Goal: Task Accomplishment & Management: Complete application form

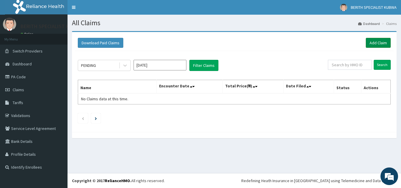
click at [376, 40] on link "Add Claim" at bounding box center [377, 43] width 25 height 10
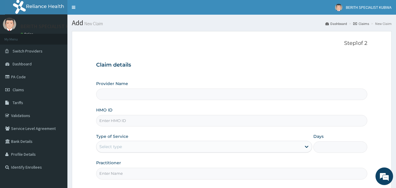
type input "BERITH SPECIALIST HOSPITAL - kubwa"
click at [109, 121] on input "HMO ID" at bounding box center [232, 120] width 272 height 11
type input "tab/10003/b"
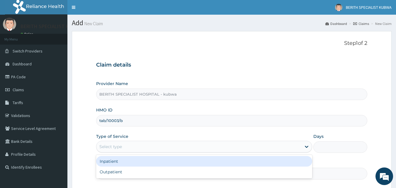
click at [106, 147] on div "Select type" at bounding box center [110, 147] width 23 height 6
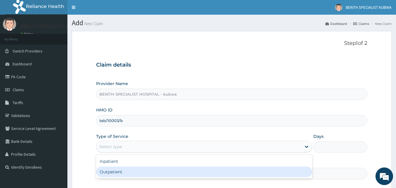
click at [104, 169] on div "Outpatient" at bounding box center [204, 172] width 216 height 11
type input "1"
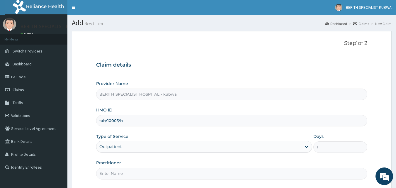
click at [103, 174] on input "Practitioner" at bounding box center [232, 173] width 272 height 11
type input "doctor [PERSON_NAME]"
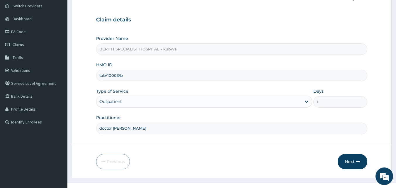
scroll to position [55, 0]
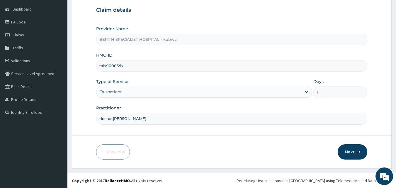
click at [352, 153] on button "Next" at bounding box center [353, 151] width 30 height 15
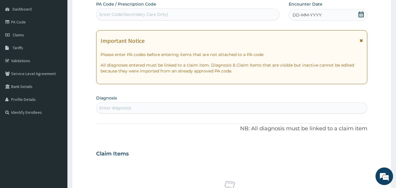
click at [362, 13] on icon at bounding box center [361, 14] width 6 height 6
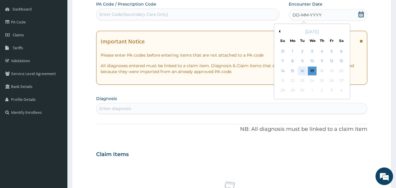
click at [303, 71] on div "16" at bounding box center [302, 71] width 9 height 9
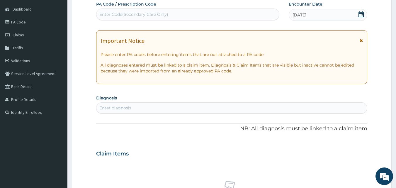
click at [109, 105] on div "Enter diagnosis" at bounding box center [115, 108] width 32 height 6
type input "[MEDICAL_DATA]"
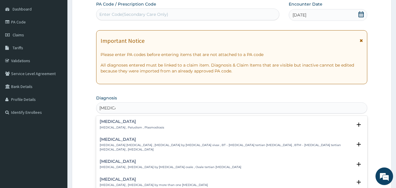
click at [108, 125] on div "[MEDICAL_DATA] [MEDICAL_DATA] , Paludism , Plasmodiosis" at bounding box center [132, 124] width 65 height 10
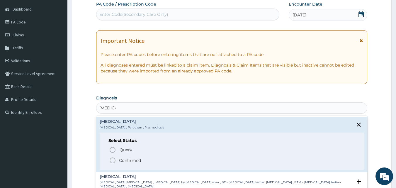
click at [111, 161] on icon "status option filled" at bounding box center [112, 160] width 7 height 7
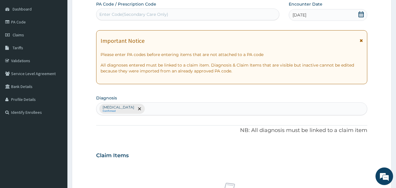
scroll to position [219, 0]
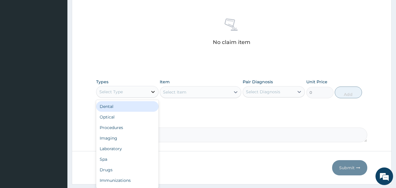
click at [152, 92] on icon at bounding box center [153, 92] width 4 height 2
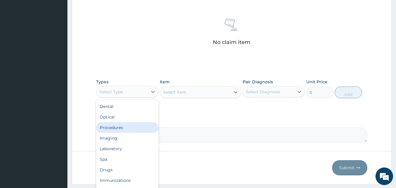
click at [112, 125] on div "Procedures" at bounding box center [127, 127] width 62 height 11
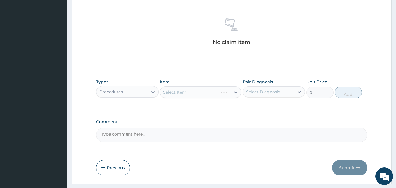
click at [235, 91] on div "Select Item" at bounding box center [201, 92] width 82 height 12
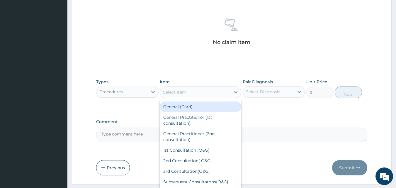
click at [235, 91] on icon at bounding box center [236, 92] width 6 height 6
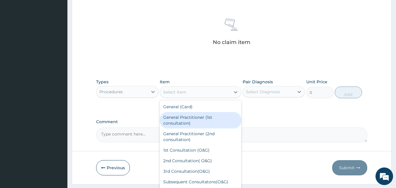
click at [196, 122] on div "General Practitioner (1st consultation)" at bounding box center [201, 120] width 82 height 16
type input "3000"
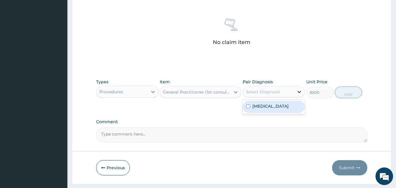
click at [298, 92] on icon at bounding box center [299, 92] width 6 height 6
click at [285, 107] on div "[MEDICAL_DATA]" at bounding box center [274, 107] width 62 height 12
checkbox input "true"
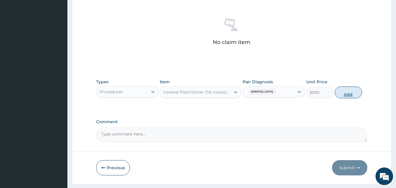
click at [345, 94] on button "Add" at bounding box center [348, 93] width 27 height 12
type input "0"
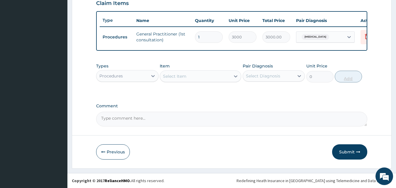
scroll to position [211, 0]
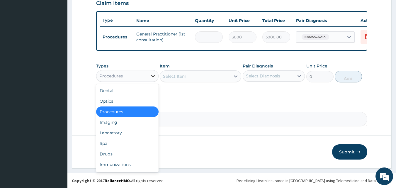
click at [152, 76] on icon at bounding box center [153, 76] width 4 height 2
click at [120, 133] on div "Laboratory" at bounding box center [127, 133] width 62 height 11
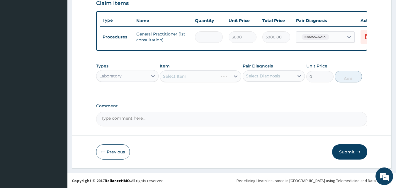
click at [234, 76] on icon at bounding box center [236, 76] width 4 height 2
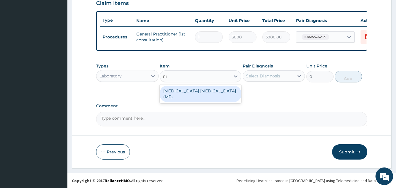
type input "mp"
click at [187, 91] on div "[MEDICAL_DATA] [MEDICAL_DATA] (MP)" at bounding box center [201, 94] width 82 height 16
type input "1400"
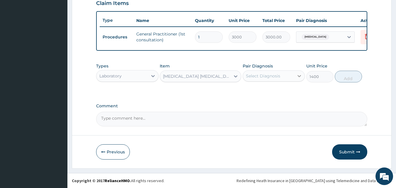
click at [299, 76] on icon at bounding box center [300, 76] width 4 height 2
click at [272, 92] on div "[MEDICAL_DATA]" at bounding box center [274, 91] width 62 height 12
checkbox input "true"
click at [344, 77] on button "Add" at bounding box center [348, 77] width 27 height 12
type input "0"
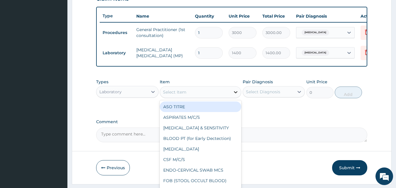
click at [235, 95] on icon at bounding box center [236, 92] width 6 height 6
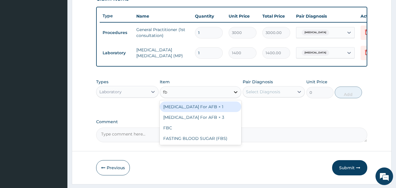
type input "fbc"
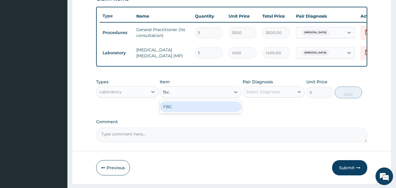
click at [216, 110] on div "FBC" at bounding box center [201, 106] width 82 height 11
type input "4000"
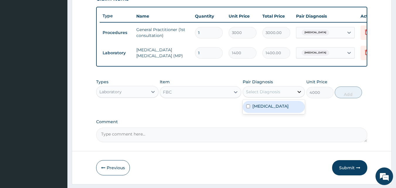
click at [298, 93] on icon at bounding box center [300, 92] width 4 height 2
click at [287, 111] on div "[MEDICAL_DATA]" at bounding box center [274, 107] width 62 height 12
checkbox input "true"
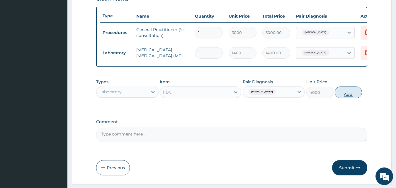
click at [346, 98] on button "Add" at bounding box center [348, 93] width 27 height 12
type input "0"
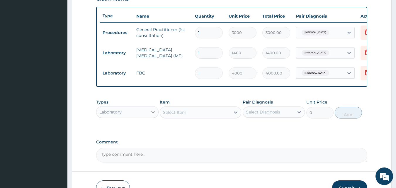
click at [152, 115] on icon at bounding box center [153, 112] width 6 height 6
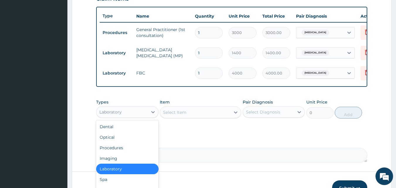
scroll to position [252, 0]
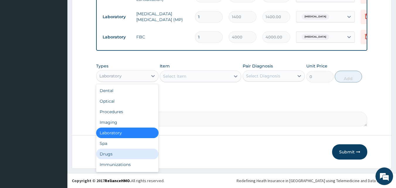
click at [109, 154] on div "Drugs" at bounding box center [127, 154] width 62 height 11
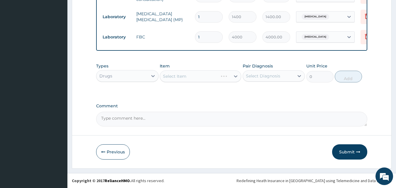
click at [235, 76] on div "Select Item" at bounding box center [201, 76] width 82 height 12
click at [235, 76] on icon at bounding box center [236, 76] width 4 height 2
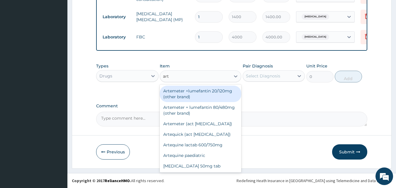
type input "arte"
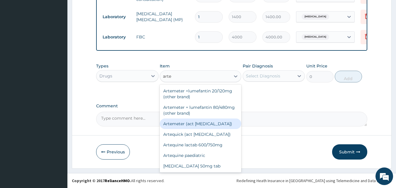
click at [187, 121] on div "Artemeter (act [MEDICAL_DATA])" at bounding box center [201, 123] width 82 height 11
type input "396"
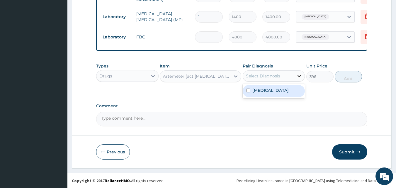
click at [299, 75] on icon at bounding box center [299, 76] width 6 height 6
click at [280, 93] on div "[MEDICAL_DATA]" at bounding box center [274, 91] width 62 height 12
checkbox input "true"
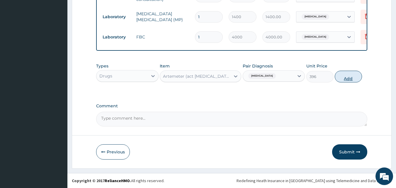
click at [346, 76] on button "Add" at bounding box center [348, 77] width 27 height 12
type input "0"
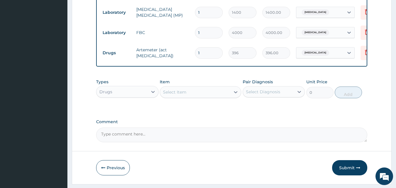
click at [200, 52] on input "1" at bounding box center [209, 52] width 28 height 11
type input "0.00"
type input "6"
type input "2376.00"
type input "6"
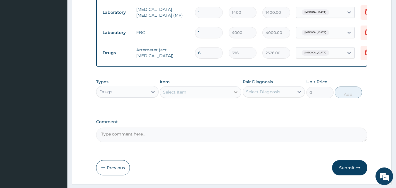
click at [235, 93] on icon at bounding box center [236, 92] width 4 height 2
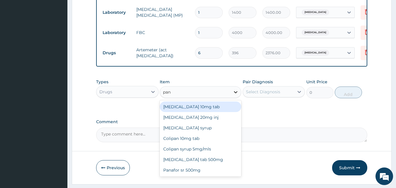
type input "pana"
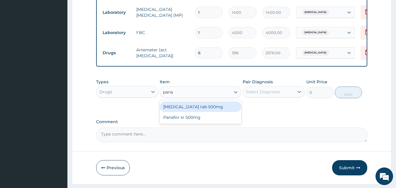
click at [206, 111] on div "[MEDICAL_DATA] tab 500mg" at bounding box center [201, 106] width 82 height 11
type input "25"
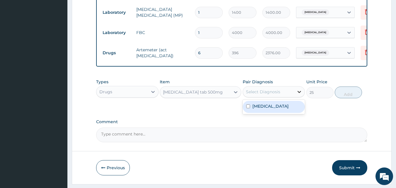
click at [299, 95] on icon at bounding box center [299, 92] width 6 height 6
click at [284, 109] on div "[MEDICAL_DATA]" at bounding box center [274, 107] width 62 height 12
checkbox input "true"
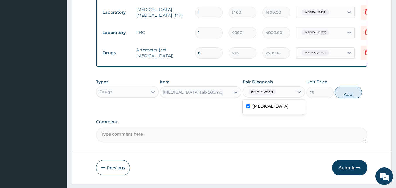
click at [347, 98] on button "Add" at bounding box center [348, 93] width 27 height 12
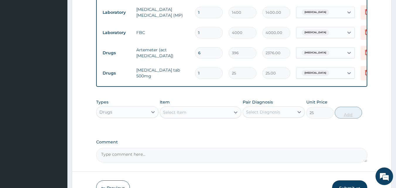
type input "0"
type input "18"
type input "450.00"
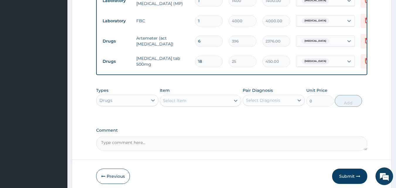
scroll to position [292, 0]
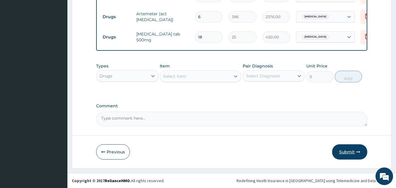
type input "18"
click at [345, 150] on button "Submit" at bounding box center [349, 151] width 35 height 15
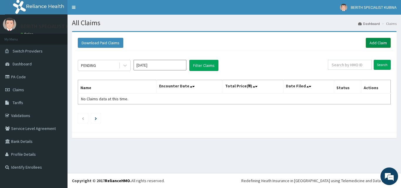
click at [380, 40] on link "Add Claim" at bounding box center [377, 43] width 25 height 10
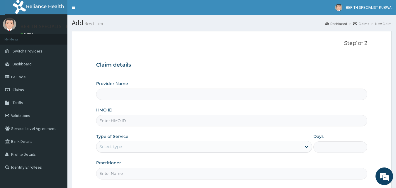
type input "BERITH SPECIALIST HOSPITAL - kubwa"
click at [102, 121] on input "HMO ID" at bounding box center [232, 120] width 272 height 11
type input "tsh/10018/c"
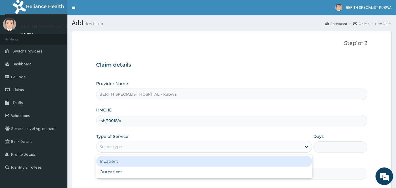
click at [100, 147] on div "Select type" at bounding box center [110, 147] width 23 height 6
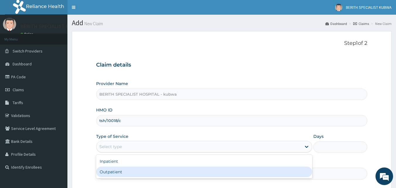
click at [101, 170] on div "Outpatient" at bounding box center [204, 172] width 216 height 11
type input "1"
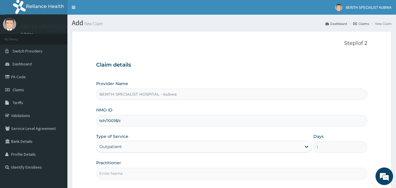
click at [102, 174] on input "Practitioner" at bounding box center [232, 173] width 272 height 11
type input "doctor umeh"
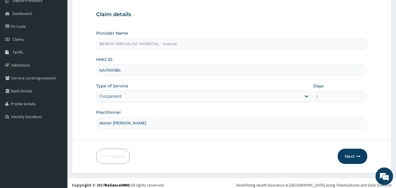
scroll to position [55, 0]
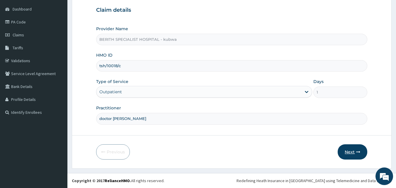
click at [350, 150] on button "Next" at bounding box center [353, 151] width 30 height 15
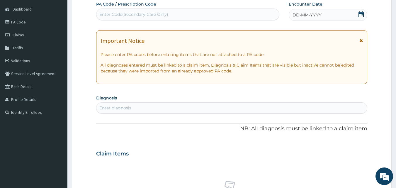
click at [360, 14] on icon at bounding box center [361, 14] width 6 height 6
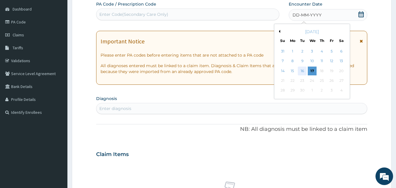
click at [302, 71] on div "16" at bounding box center [302, 71] width 9 height 9
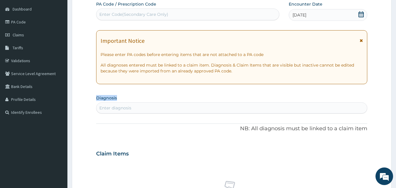
drag, startPoint x: 302, startPoint y: 71, endPoint x: 223, endPoint y: 99, distance: 83.3
click at [223, 99] on div "PA Code / Prescription Code Enter Code(Secondary Care Only) Encounter Date 16-0…" at bounding box center [232, 153] width 272 height 304
click at [124, 105] on div "Enter diagnosis" at bounding box center [115, 108] width 32 height 6
type input "[MEDICAL_DATA]"
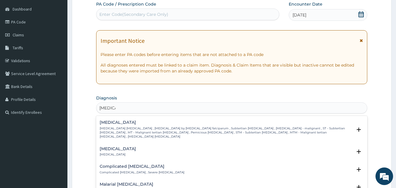
scroll to position [227, 0]
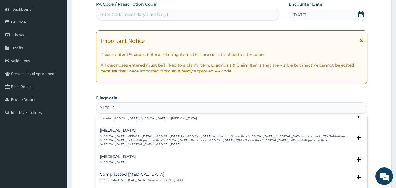
click at [118, 128] on h4 "[MEDICAL_DATA]" at bounding box center [226, 130] width 253 height 4
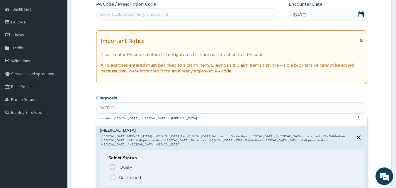
click at [112, 174] on icon "status option filled" at bounding box center [112, 177] width 7 height 7
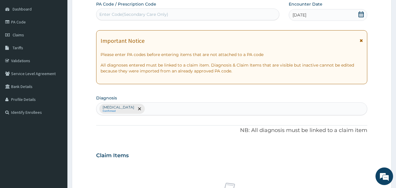
click at [149, 108] on div "Falciparum malaria Confirmed" at bounding box center [231, 109] width 271 height 12
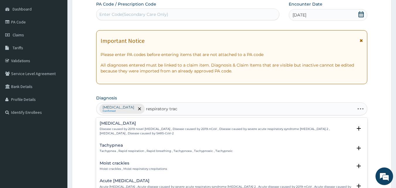
type input "respiratory tract"
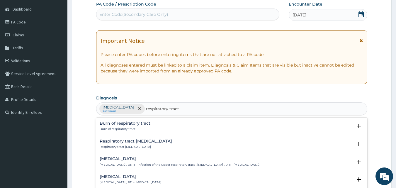
click at [135, 162] on div "Upper respiratory infection Upper respiratory infection , URTI - Infection of t…" at bounding box center [180, 162] width 160 height 10
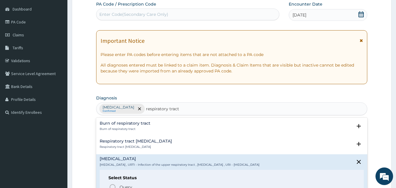
scroll to position [77, 0]
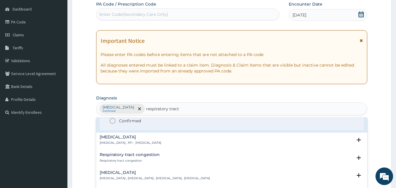
click at [112, 120] on icon "status option filled" at bounding box center [112, 120] width 7 height 7
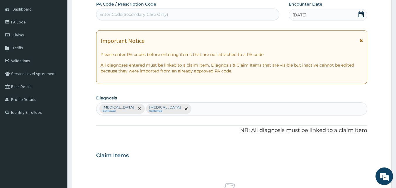
scroll to position [219, 0]
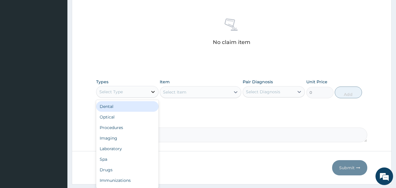
click at [152, 94] on icon at bounding box center [153, 92] width 6 height 6
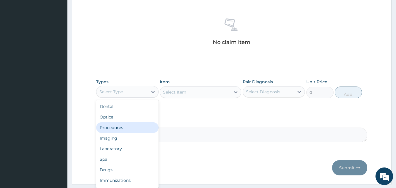
click at [116, 127] on div "Procedures" at bounding box center [127, 127] width 62 height 11
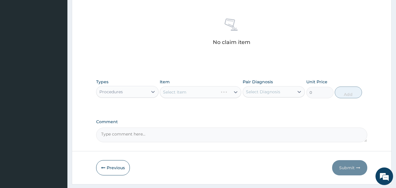
click at [236, 91] on div "Select Item" at bounding box center [201, 92] width 82 height 12
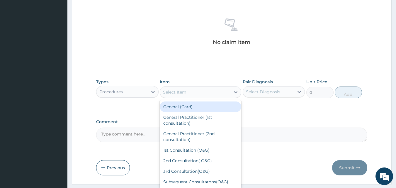
click at [236, 91] on icon at bounding box center [236, 92] width 6 height 6
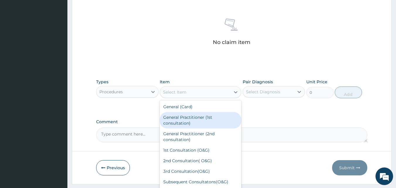
click at [191, 119] on div "General Practitioner (1st consultation)" at bounding box center [201, 120] width 82 height 16
type input "3000"
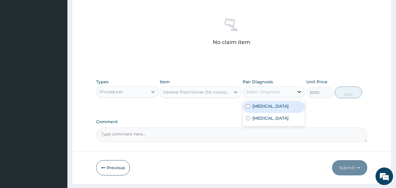
click at [299, 92] on icon at bounding box center [299, 92] width 6 height 6
click at [285, 108] on label "[MEDICAL_DATA]" at bounding box center [271, 106] width 36 height 6
checkbox input "true"
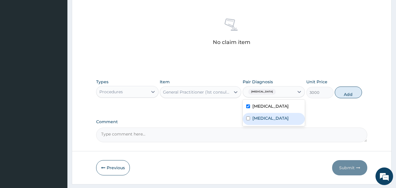
click at [283, 121] on label "Upper respiratory infection" at bounding box center [271, 118] width 36 height 6
checkbox input "true"
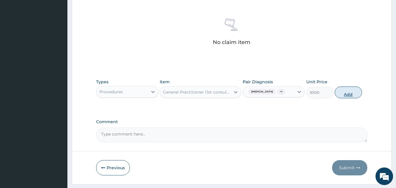
click at [348, 94] on button "Add" at bounding box center [348, 93] width 27 height 12
type input "0"
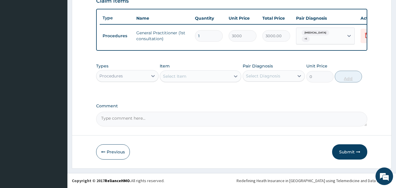
scroll to position [214, 0]
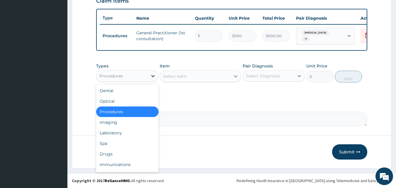
click at [155, 76] on icon at bounding box center [153, 76] width 4 height 2
click at [106, 133] on div "Laboratory" at bounding box center [127, 133] width 62 height 11
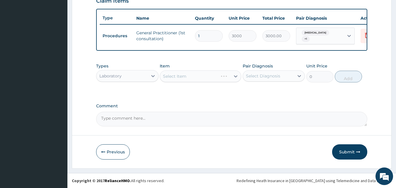
click at [236, 76] on div "Select Item" at bounding box center [201, 76] width 82 height 12
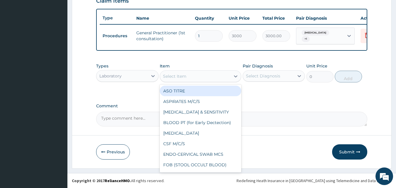
click at [236, 76] on icon at bounding box center [236, 76] width 6 height 6
type input "mp"
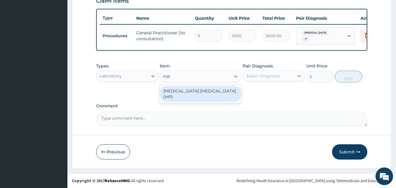
click at [203, 90] on div "[MEDICAL_DATA] [MEDICAL_DATA] (MP)" at bounding box center [201, 94] width 82 height 16
type input "1400"
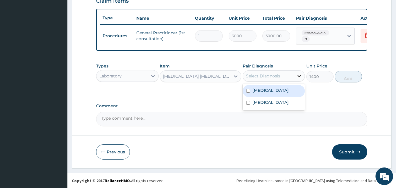
click at [299, 76] on icon at bounding box center [300, 76] width 4 height 2
click at [286, 88] on label "[MEDICAL_DATA]" at bounding box center [271, 90] width 36 height 6
checkbox input "true"
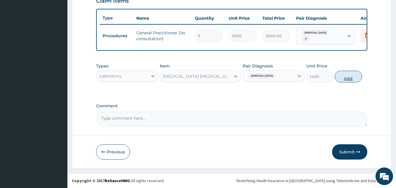
click at [347, 75] on button "Add" at bounding box center [348, 77] width 27 height 12
type input "0"
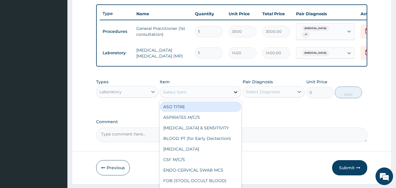
click at [235, 95] on icon at bounding box center [236, 92] width 6 height 6
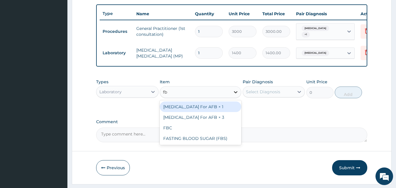
type input "fbc"
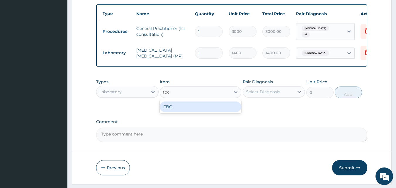
click at [223, 111] on div "FBC" at bounding box center [201, 106] width 82 height 11
type input "4000"
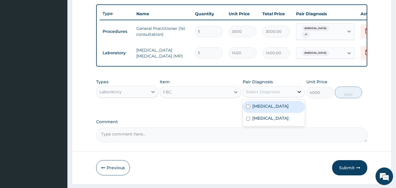
click at [299, 95] on icon at bounding box center [299, 92] width 6 height 6
click at [289, 109] on label "[MEDICAL_DATA]" at bounding box center [271, 106] width 36 height 6
checkbox input "true"
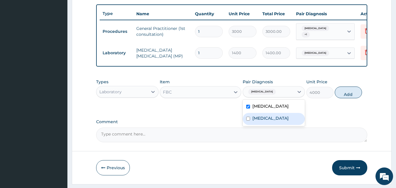
click at [287, 121] on label "Upper respiratory infection" at bounding box center [271, 118] width 36 height 6
checkbox input "true"
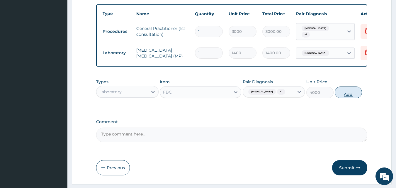
click at [349, 95] on button "Add" at bounding box center [348, 93] width 27 height 12
type input "0"
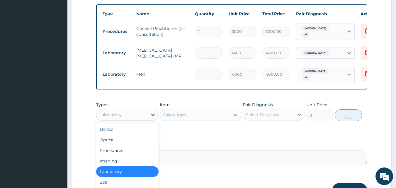
click at [152, 116] on icon at bounding box center [153, 115] width 4 height 2
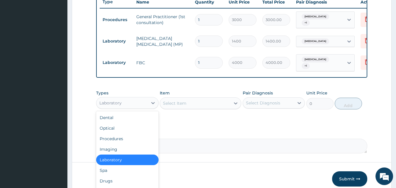
scroll to position [253, 0]
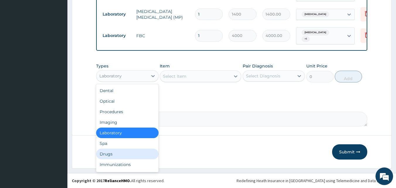
click at [113, 158] on div "Drugs" at bounding box center [127, 154] width 62 height 11
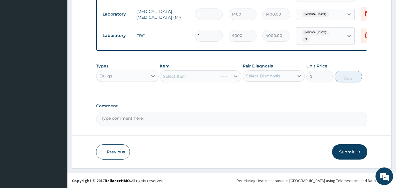
click at [236, 80] on div "Select Item" at bounding box center [201, 76] width 82 height 12
click at [236, 79] on icon at bounding box center [236, 76] width 6 height 6
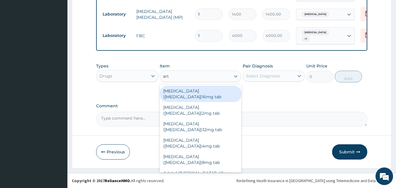
type input "arte"
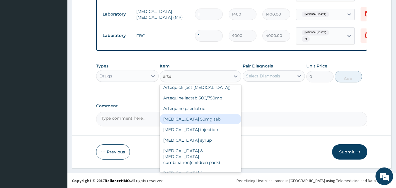
scroll to position [59, 0]
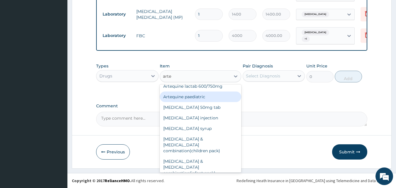
click at [194, 99] on div "Artequine paediatric" at bounding box center [201, 96] width 82 height 11
type input "1440"
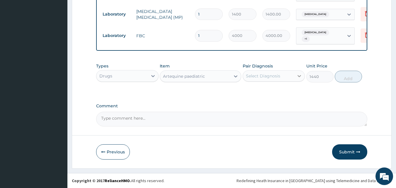
click at [299, 77] on icon at bounding box center [300, 76] width 4 height 2
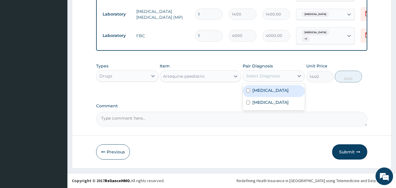
click at [286, 93] on label "[MEDICAL_DATA]" at bounding box center [271, 90] width 36 height 6
checkbox input "true"
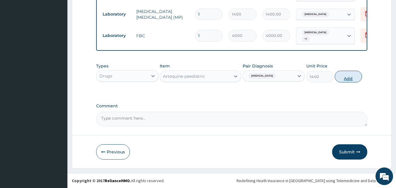
click at [345, 82] on button "Add" at bounding box center [348, 77] width 27 height 12
type input "0"
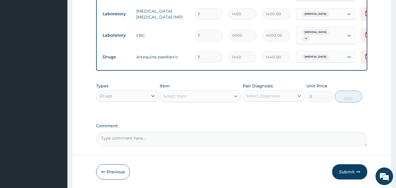
click at [236, 97] on icon at bounding box center [236, 96] width 4 height 2
type input "ib"
drag, startPoint x: 236, startPoint y: 101, endPoint x: 227, endPoint y: 140, distance: 40.3
click at [236, 99] on icon at bounding box center [236, 96] width 6 height 6
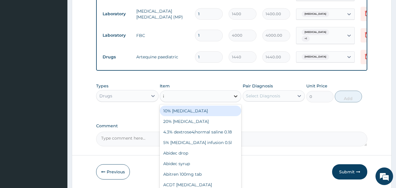
type input "ib"
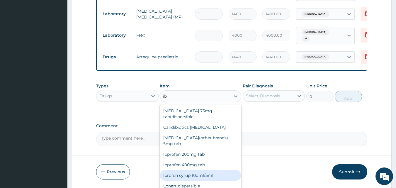
click at [201, 172] on div "Ibrofen syrup 10oml/5ml" at bounding box center [201, 175] width 82 height 11
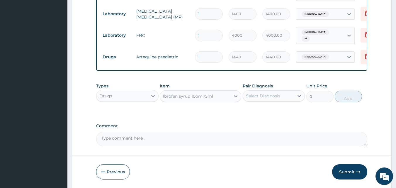
type input "450"
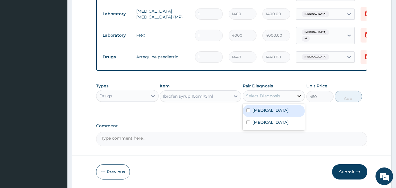
click at [299, 99] on icon at bounding box center [299, 96] width 6 height 6
click at [287, 112] on label "[MEDICAL_DATA]" at bounding box center [271, 110] width 36 height 6
checkbox input "true"
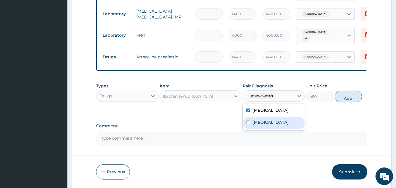
click at [281, 125] on label "Upper respiratory infection" at bounding box center [271, 122] width 36 height 6
checkbox input "true"
click at [352, 102] on button "Add" at bounding box center [348, 97] width 27 height 12
type input "0"
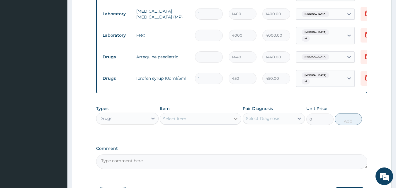
click at [234, 122] on icon at bounding box center [236, 119] width 6 height 6
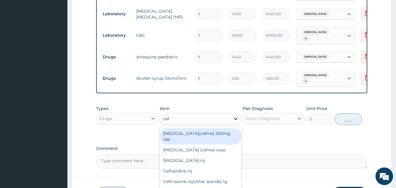
type input "cefu"
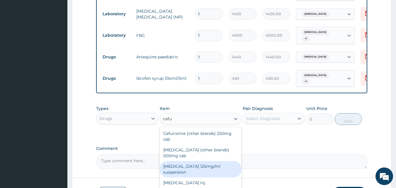
click at [201, 170] on div "[MEDICAL_DATA] 125mg/ml suspension" at bounding box center [201, 169] width 82 height 16
type input "1800"
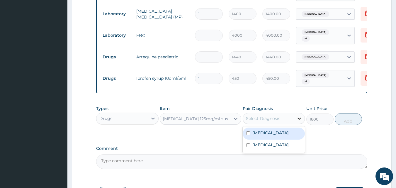
click at [298, 120] on icon at bounding box center [300, 119] width 4 height 2
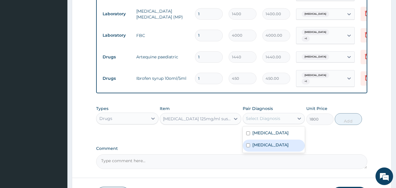
click at [279, 148] on label "Upper respiratory infection" at bounding box center [271, 145] width 36 height 6
checkbox input "true"
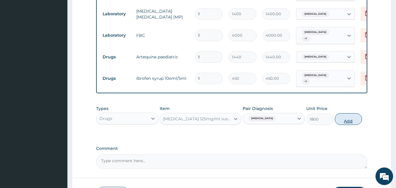
click at [347, 124] on button "Add" at bounding box center [348, 119] width 27 height 12
type input "0"
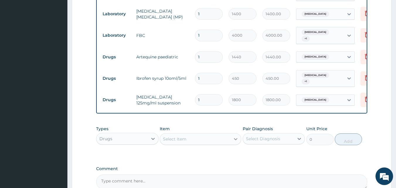
click at [234, 142] on icon at bounding box center [236, 139] width 6 height 6
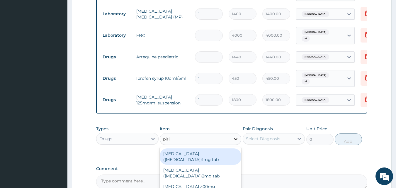
type input "pirit"
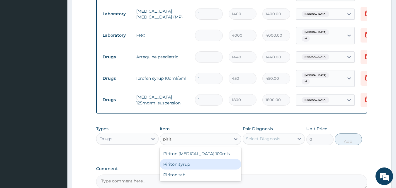
click at [202, 169] on div "Piriton syrup" at bounding box center [201, 164] width 82 height 11
type input "400"
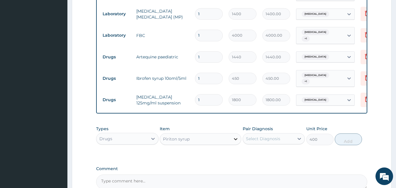
click at [236, 142] on icon at bounding box center [236, 139] width 6 height 6
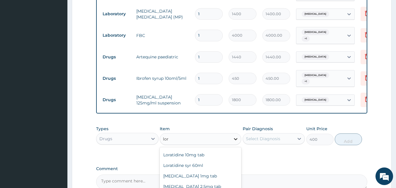
type input "lora"
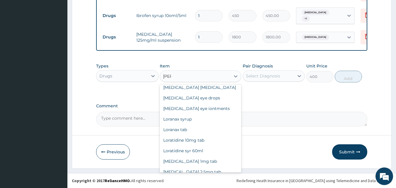
scroll to position [320, 0]
click at [203, 145] on div "Loratidine syr 60ml" at bounding box center [201, 150] width 82 height 11
type input "1200"
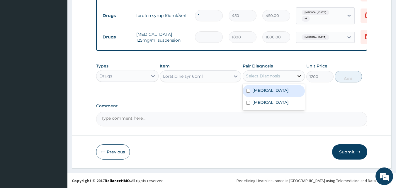
click at [299, 75] on icon at bounding box center [299, 76] width 6 height 6
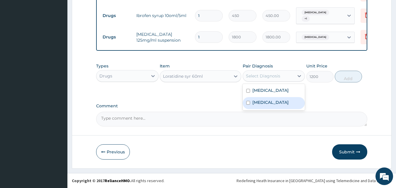
click at [272, 102] on label "Upper respiratory infection" at bounding box center [271, 102] width 36 height 6
checkbox input "true"
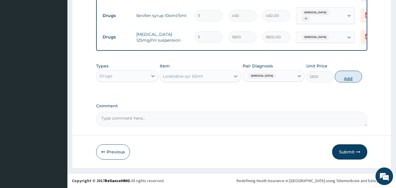
click at [353, 77] on button "Add" at bounding box center [348, 77] width 27 height 12
type input "0"
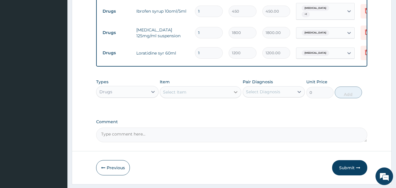
click at [235, 95] on icon at bounding box center [236, 92] width 6 height 6
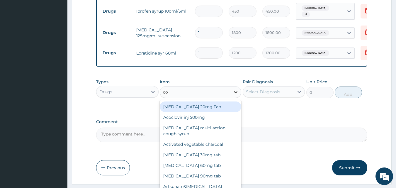
type input "cou"
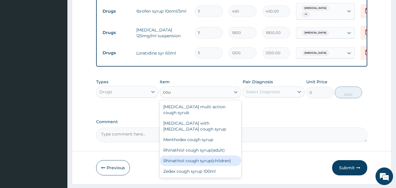
click at [204, 155] on div "Rhinathiol cough syrup(children)" at bounding box center [201, 160] width 82 height 11
type input "1440"
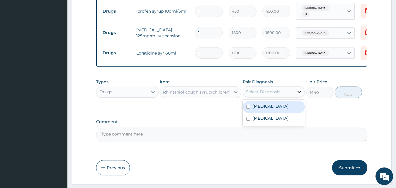
click at [300, 95] on icon at bounding box center [299, 92] width 6 height 6
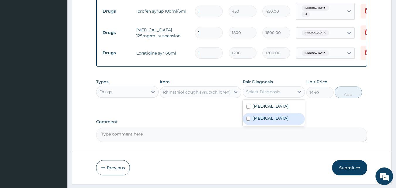
click at [281, 121] on label "Upper respiratory infection" at bounding box center [271, 118] width 36 height 6
checkbox input "true"
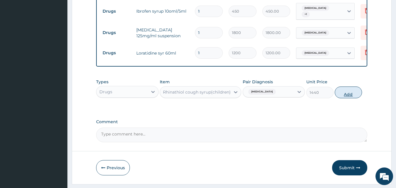
click at [347, 98] on button "Add" at bounding box center [348, 93] width 27 height 12
type input "0"
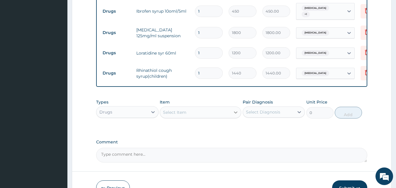
click at [235, 115] on icon at bounding box center [236, 112] width 6 height 6
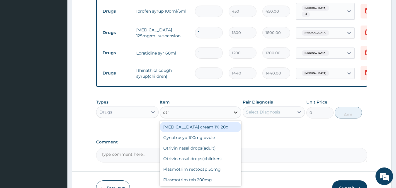
type input "otri"
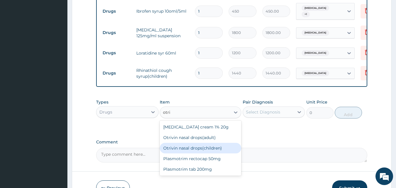
click at [174, 152] on div "Otrivin nasal drops(children)" at bounding box center [201, 148] width 82 height 11
type input "850"
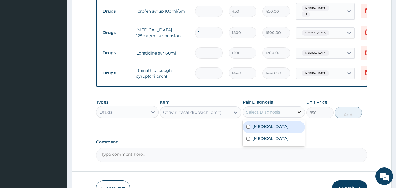
click at [299, 115] on icon at bounding box center [299, 112] width 6 height 6
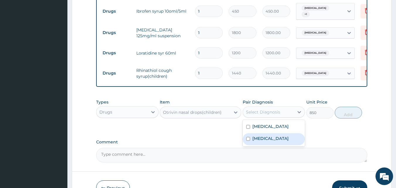
click at [286, 141] on label "Upper respiratory infection" at bounding box center [271, 138] width 36 height 6
checkbox input "true"
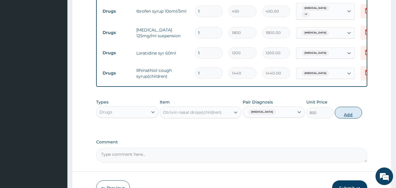
click at [348, 118] on button "Add" at bounding box center [348, 113] width 27 height 12
type input "0"
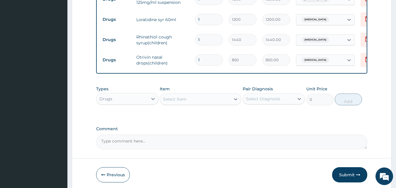
scroll to position [381, 0]
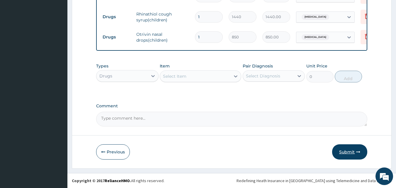
click at [348, 150] on button "Submit" at bounding box center [349, 151] width 35 height 15
